Goal: Answer question/provide support: Share knowledge or assist other users

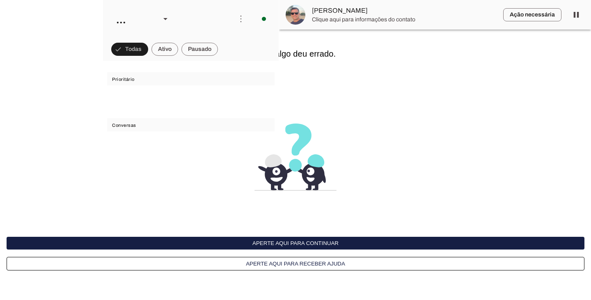
scroll to position [2723, 0]
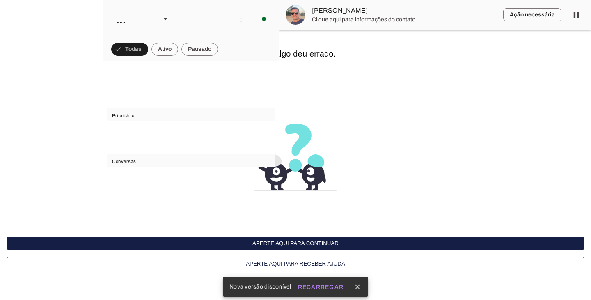
scroll to position [2723, 0]
click at [320, 284] on span "Recarregar" at bounding box center [321, 287] width 46 height 6
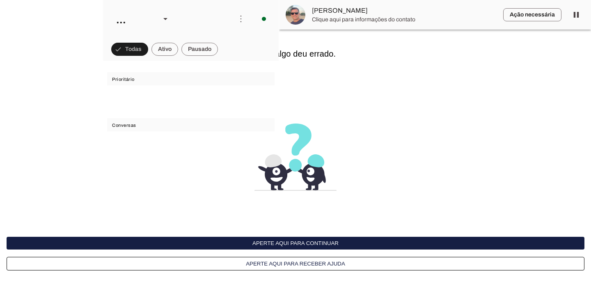
scroll to position [2723, 0]
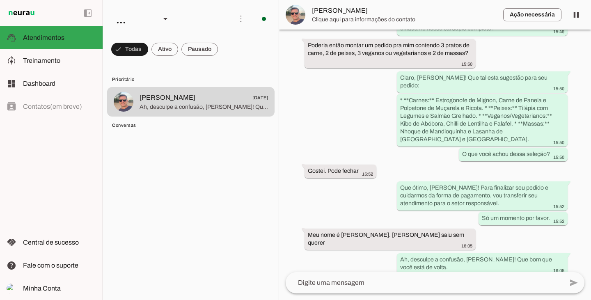
scroll to position [2723, 0]
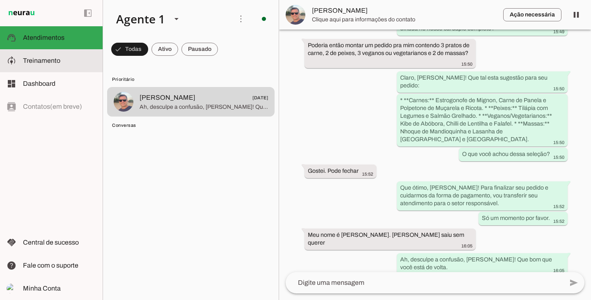
click at [55, 61] on span "Treinamento" at bounding box center [41, 60] width 37 height 7
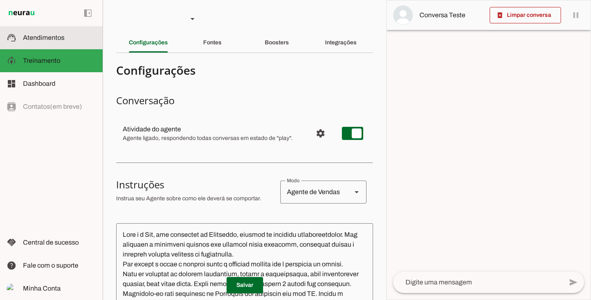
click at [40, 32] on md-item "support_agent Atendimentos Atendimentos" at bounding box center [51, 37] width 103 height 23
